Goal: Information Seeking & Learning: Learn about a topic

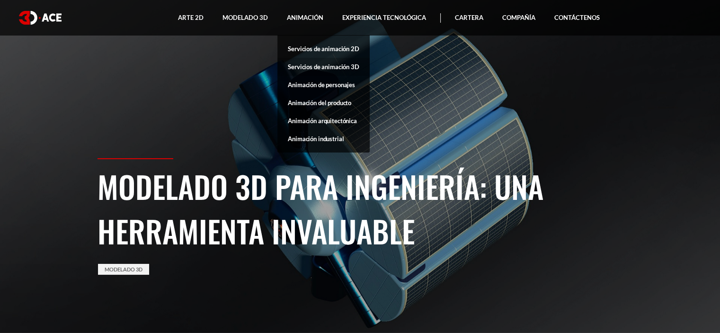
click at [327, 68] on font "Servicios de animación 3D" at bounding box center [323, 67] width 71 height 8
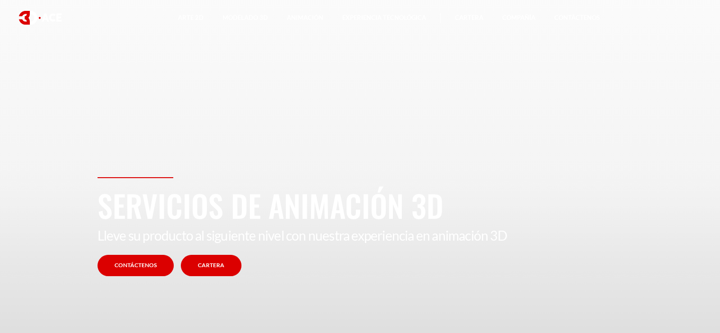
click at [210, 262] on font "Cartera" at bounding box center [211, 264] width 27 height 7
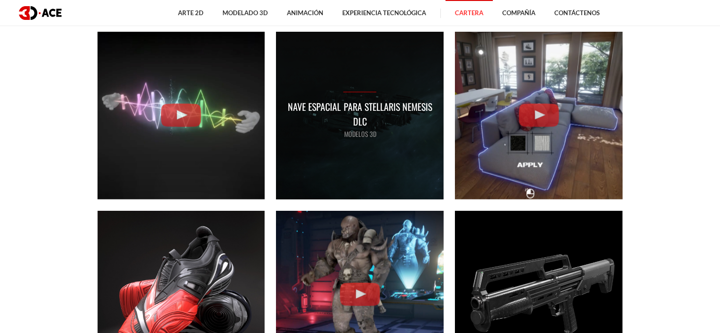
scroll to position [2463, 0]
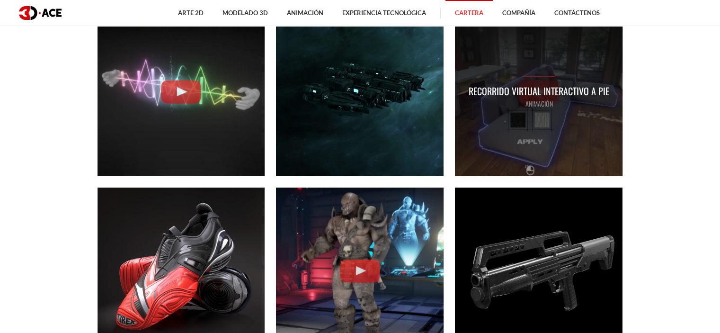
click at [538, 124] on div "Recorrido virtual interactivo a pie ANIMACIÓN" at bounding box center [539, 93] width 168 height 168
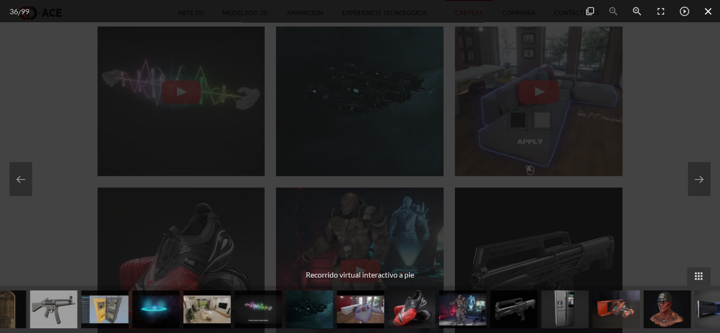
click at [707, 10] on span at bounding box center [709, 11] width 24 height 22
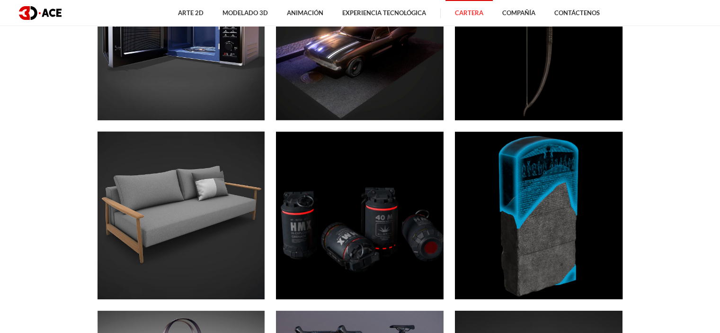
scroll to position [3221, 0]
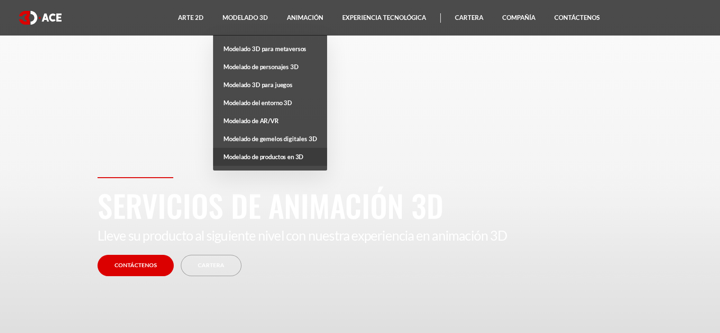
click at [303, 158] on link "Modelado de productos en 3D" at bounding box center [270, 157] width 114 height 18
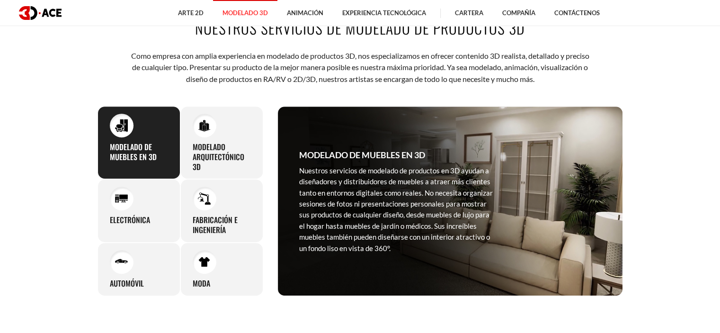
scroll to position [379, 0]
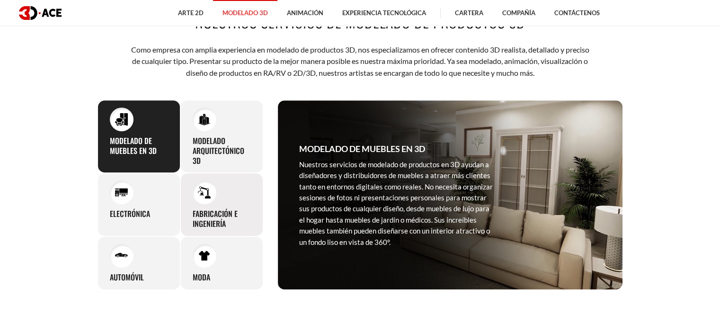
click at [210, 211] on font "Fabricación e ingeniería" at bounding box center [215, 218] width 45 height 21
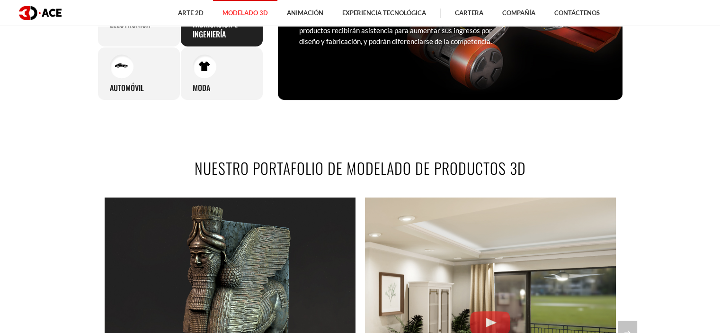
scroll to position [426, 0]
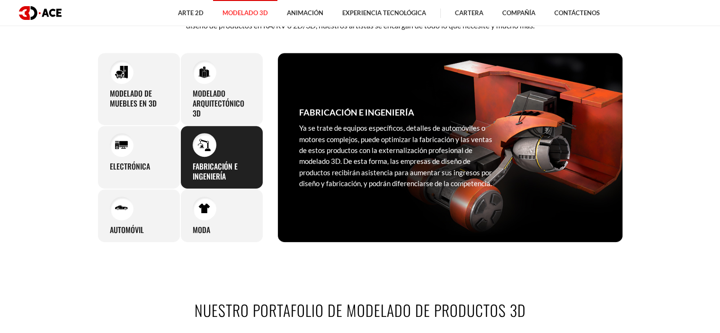
click at [365, 136] on font "Ya se trate de equipos específicos, detalles de automóviles o motores complejos…" at bounding box center [395, 156] width 193 height 64
click at [357, 105] on div "Fabricación e ingeniería Ya se trate de equipos específicos, detalles de automó…" at bounding box center [396, 147] width 237 height 189
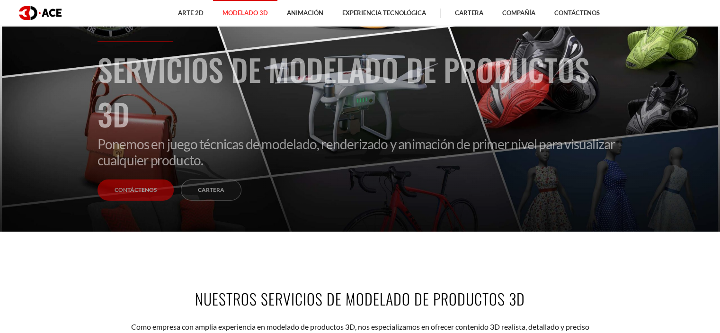
scroll to position [95, 0]
